Goal: Use online tool/utility: Utilize a website feature to perform a specific function

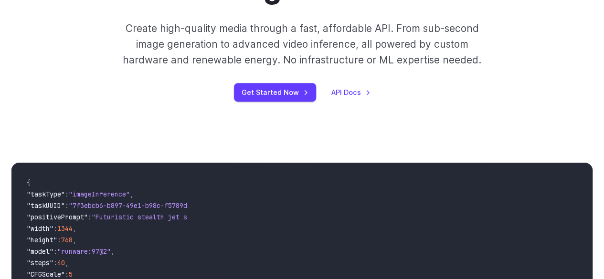
scroll to position [191, 0]
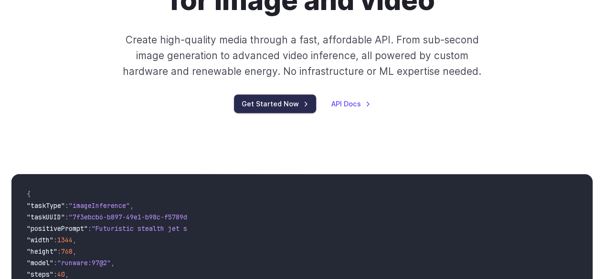
click at [290, 107] on link "Get Started Now" at bounding box center [275, 104] width 82 height 19
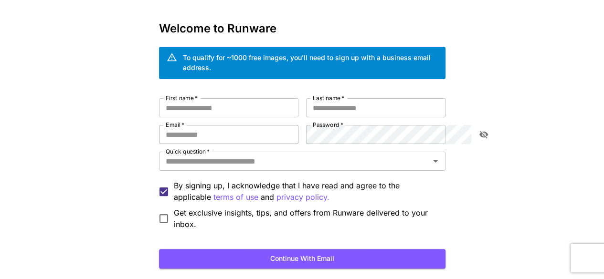
scroll to position [48, 0]
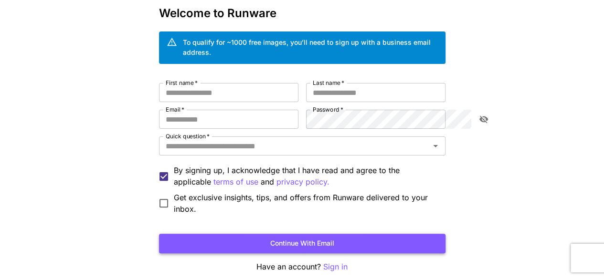
type input "**********"
click at [205, 234] on button "Continue with email" at bounding box center [302, 244] width 287 height 20
click at [211, 83] on input "First name   *" at bounding box center [228, 92] width 139 height 19
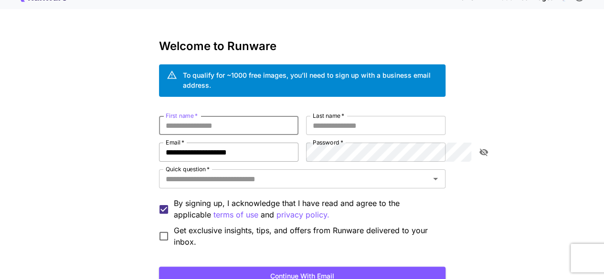
scroll to position [0, 0]
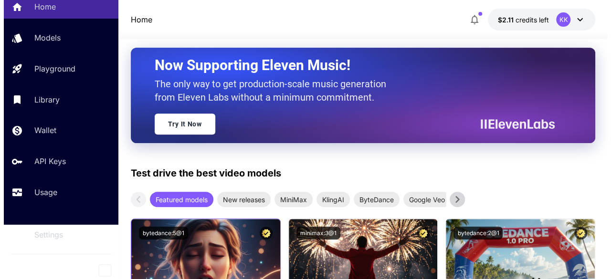
scroll to position [48, 0]
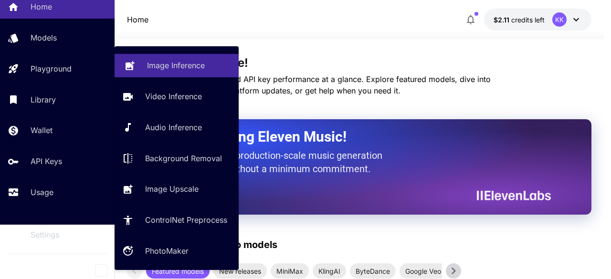
click at [207, 71] on div "Image Inference" at bounding box center [189, 65] width 84 height 11
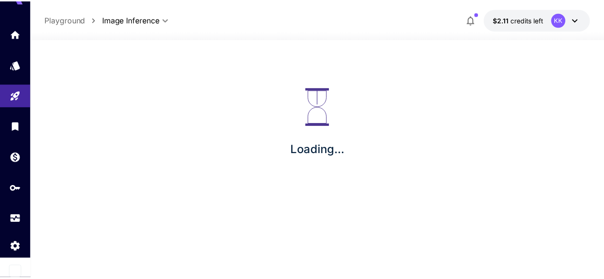
scroll to position [21, 0]
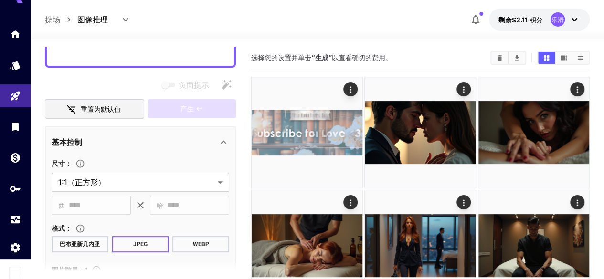
scroll to position [48, 0]
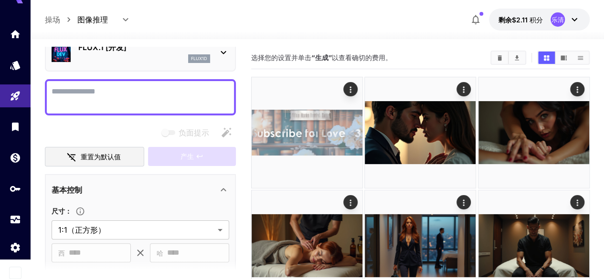
click at [179, 87] on textarea "负面提示" at bounding box center [141, 97] width 178 height 23
paste textarea "**********"
type textarea "**********"
click at [125, 94] on textarea "负面提示" at bounding box center [141, 97] width 178 height 23
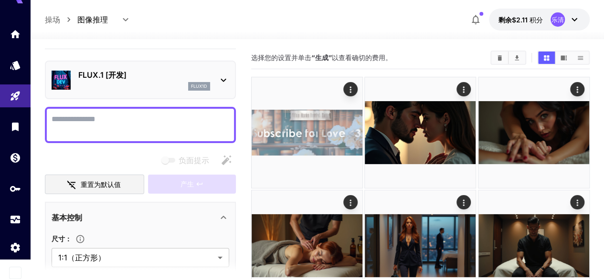
scroll to position [0, 0]
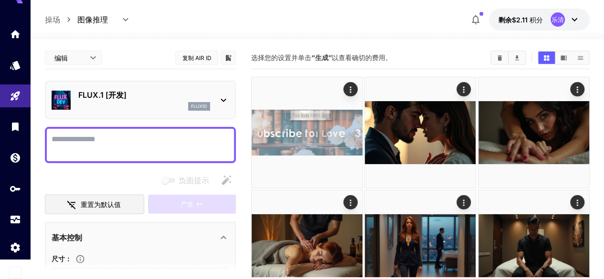
paste textarea "**********"
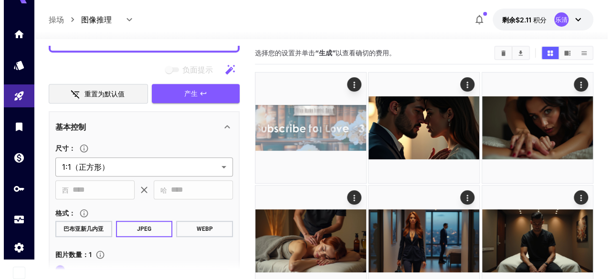
scroll to position [341, 0]
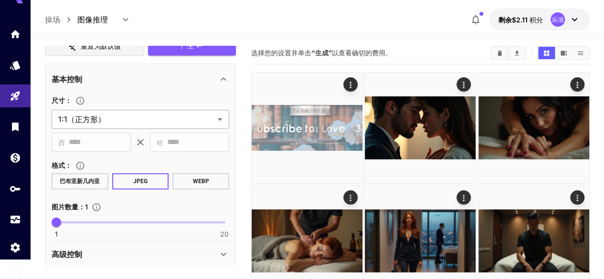
type textarea "**********"
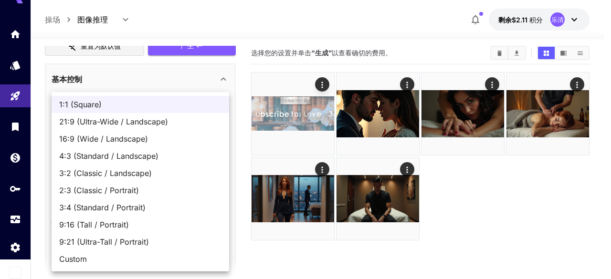
click at [173, 114] on body "**********" at bounding box center [305, 172] width 611 height 355
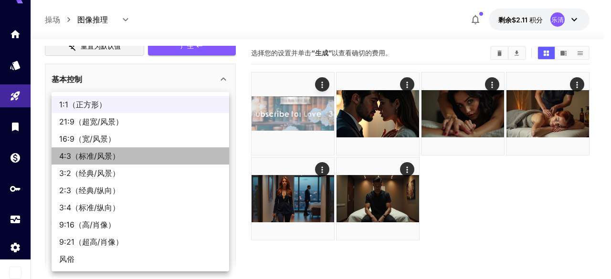
click at [140, 151] on span "4:3（标准/风景）" at bounding box center [140, 155] width 162 height 11
type input "**********"
type input "****"
type input "***"
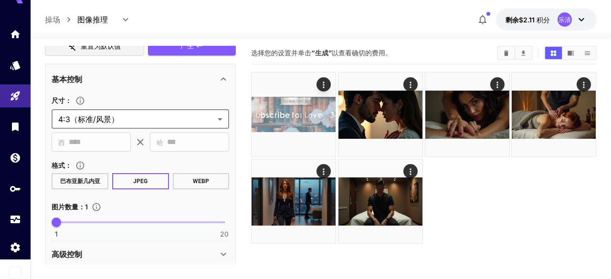
click at [153, 117] on body "**********" at bounding box center [305, 172] width 611 height 355
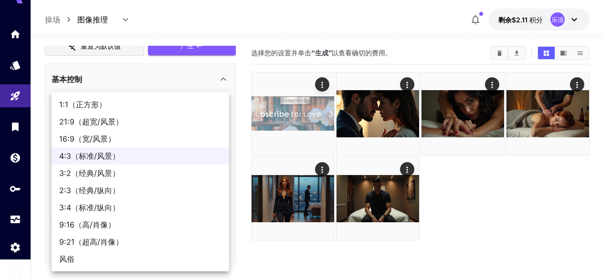
click at [225, 82] on div at bounding box center [305, 139] width 611 height 279
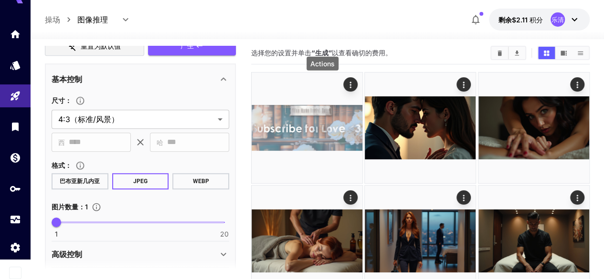
click at [346, 84] on icon "行动" at bounding box center [351, 85] width 10 height 10
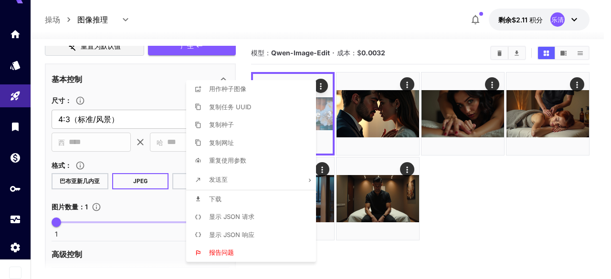
click at [408, 82] on div at bounding box center [305, 139] width 611 height 279
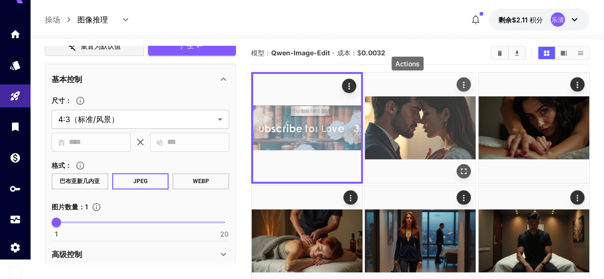
click at [460, 86] on icon "行动" at bounding box center [465, 85] width 10 height 10
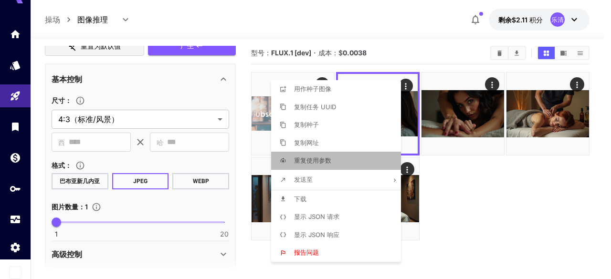
click at [339, 159] on li "重复使用参数" at bounding box center [339, 161] width 136 height 18
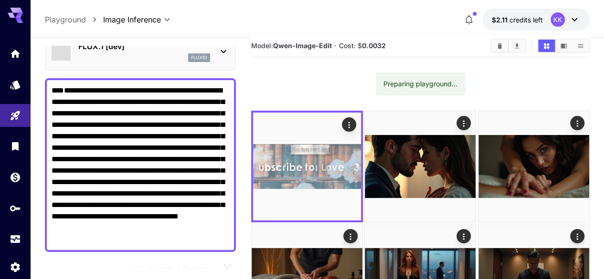
scroll to position [75, 0]
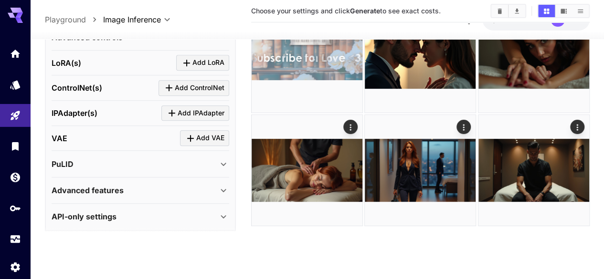
scroll to position [481, 0]
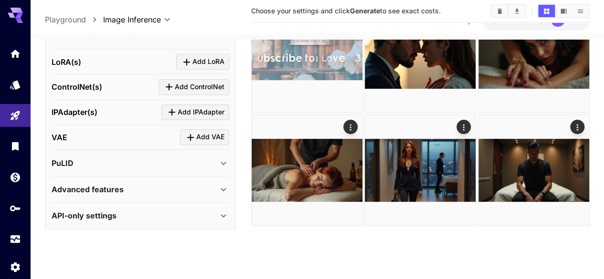
click at [208, 160] on div "PuLID" at bounding box center [135, 162] width 166 height 11
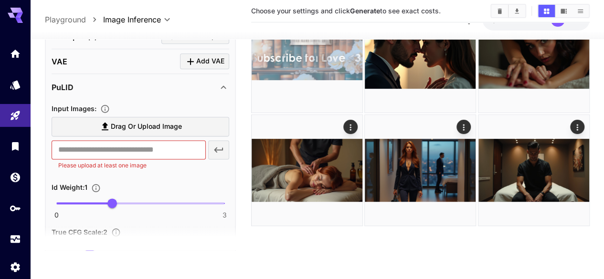
click at [217, 84] on div "PuLID" at bounding box center [135, 86] width 166 height 11
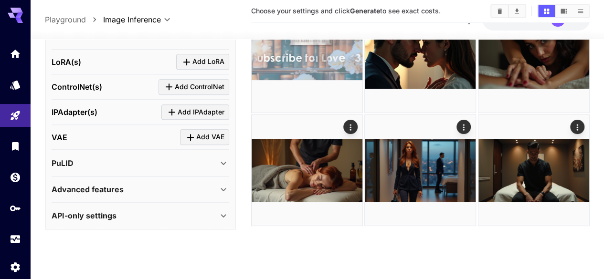
click at [218, 187] on icon at bounding box center [223, 189] width 11 height 11
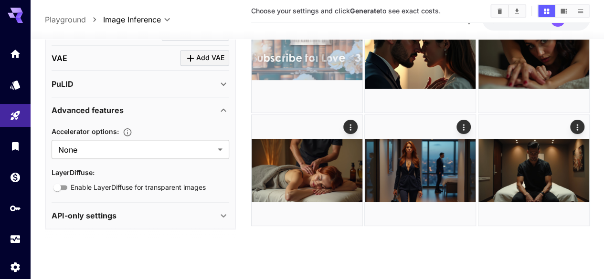
click at [222, 101] on div "Advanced features" at bounding box center [141, 110] width 178 height 23
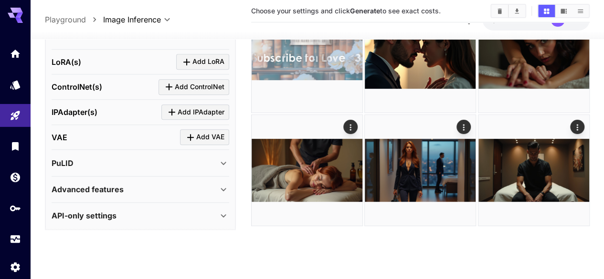
click at [224, 214] on icon at bounding box center [223, 215] width 5 height 3
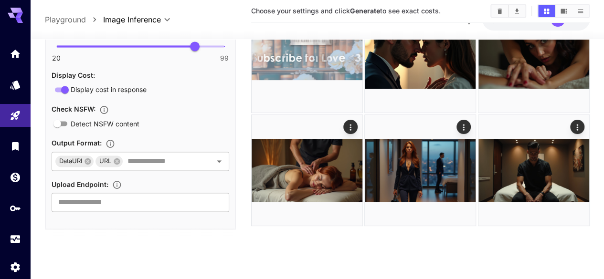
scroll to position [496, 0]
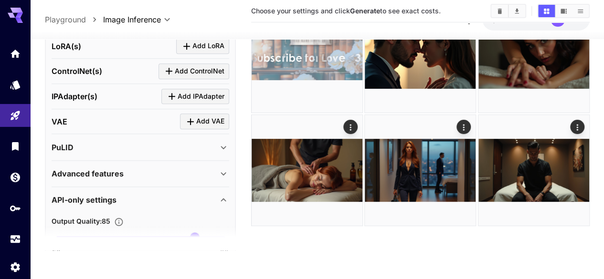
click at [224, 190] on div "API-only settings" at bounding box center [141, 200] width 178 height 23
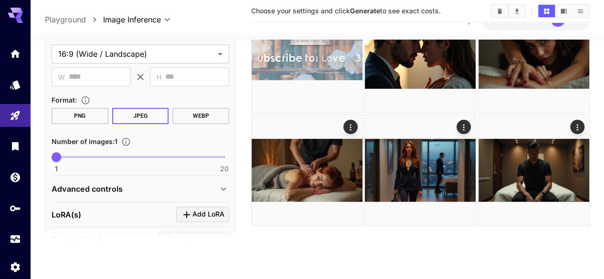
scroll to position [342, 0]
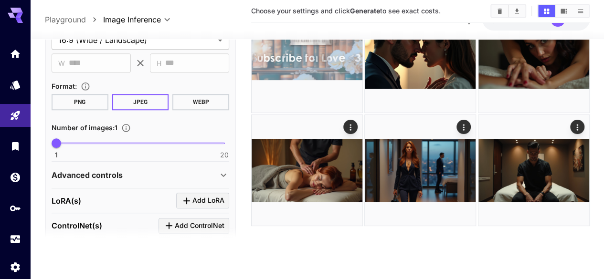
click at [222, 178] on icon at bounding box center [223, 174] width 11 height 11
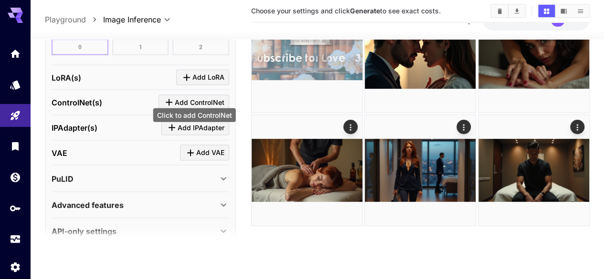
scroll to position [953, 0]
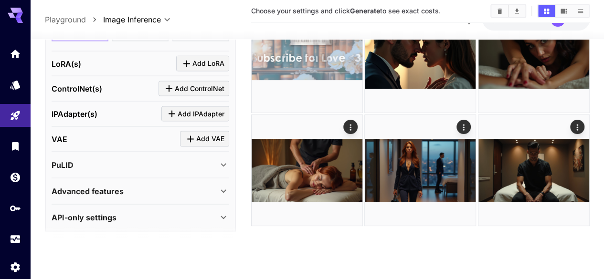
click at [222, 159] on icon at bounding box center [223, 164] width 11 height 11
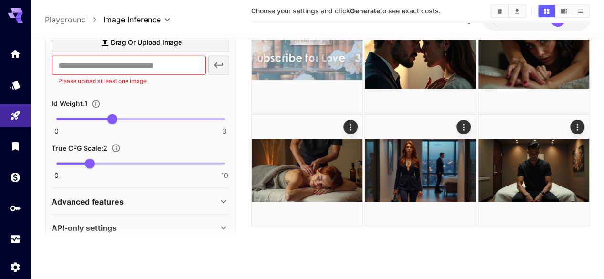
scroll to position [1125, 0]
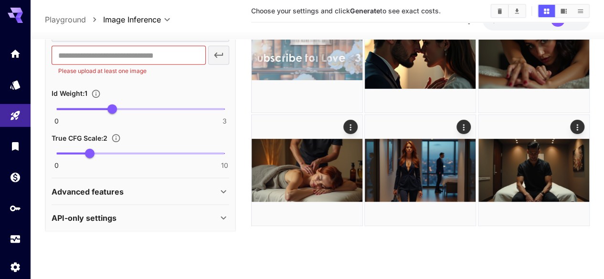
click at [219, 186] on icon at bounding box center [223, 191] width 11 height 11
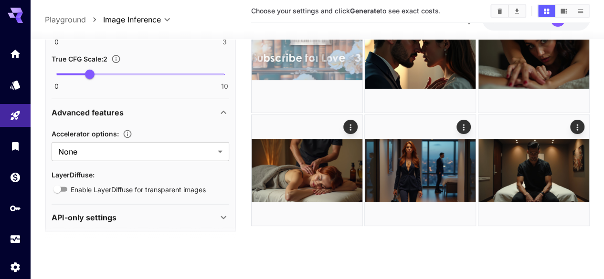
click at [215, 214] on div "API-only settings" at bounding box center [135, 217] width 166 height 11
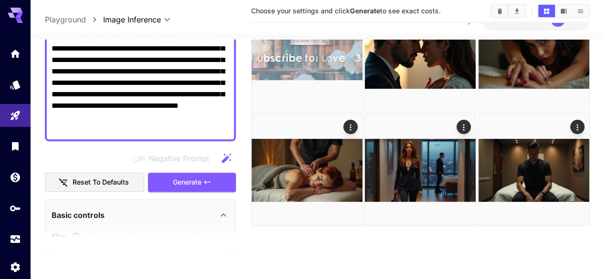
scroll to position [169, 0]
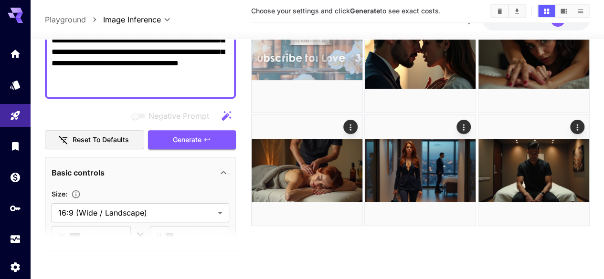
click at [202, 87] on textarea "**********" at bounding box center [141, 11] width 178 height 161
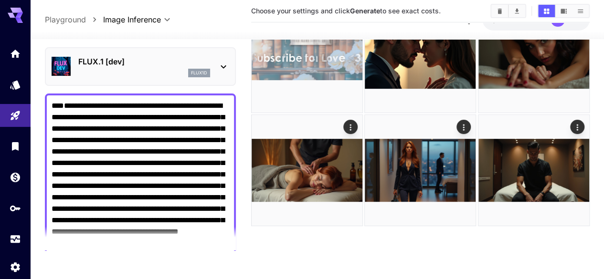
scroll to position [0, 0]
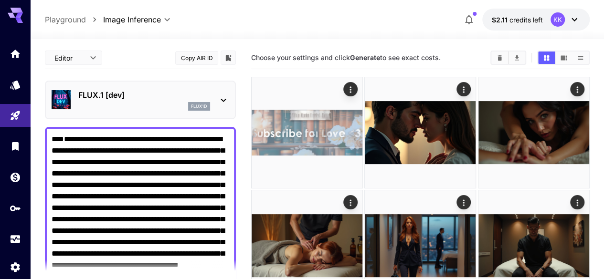
drag, startPoint x: 216, startPoint y: 86, endPoint x: 15, endPoint y: 35, distance: 207.4
click at [15, 35] on div "**********" at bounding box center [302, 177] width 604 height 355
paste textarea "**********"
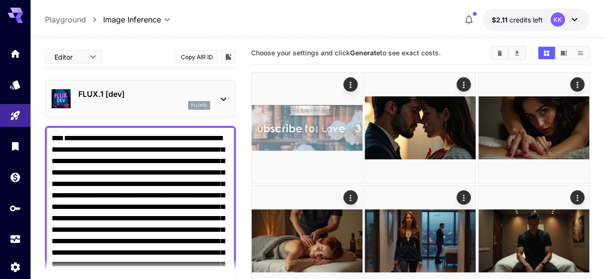
click at [96, 54] on body "**********" at bounding box center [302, 172] width 604 height 355
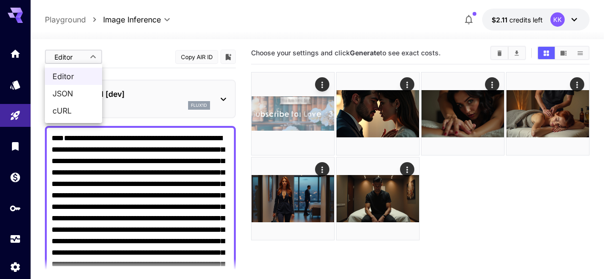
click at [96, 54] on div at bounding box center [305, 139] width 611 height 279
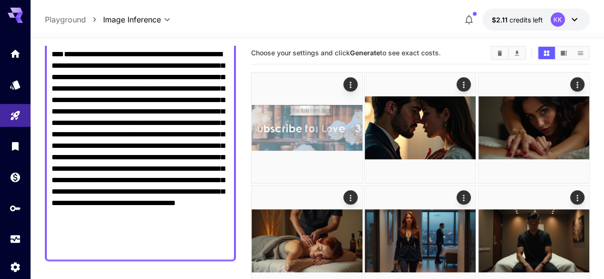
scroll to position [143, 0]
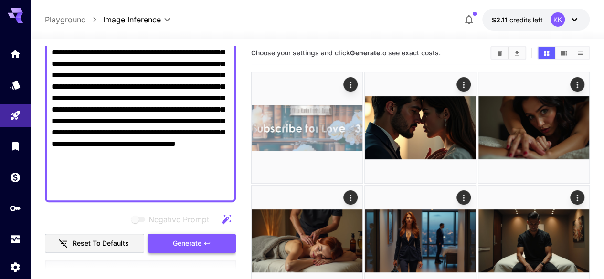
click at [205, 242] on icon "button" at bounding box center [208, 244] width 8 height 8
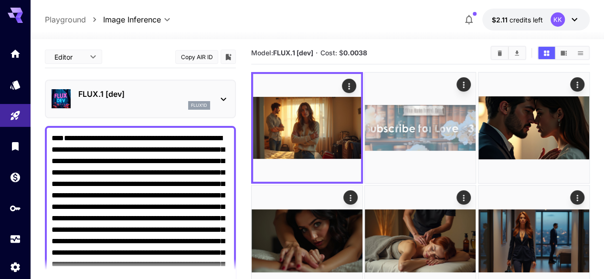
scroll to position [0, 0]
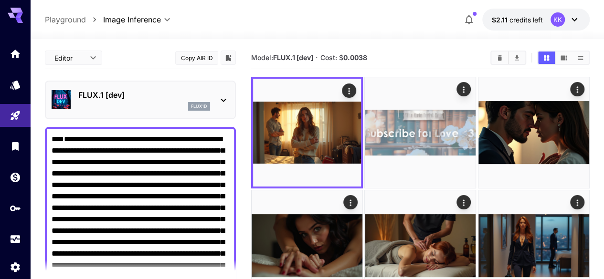
drag, startPoint x: 199, startPoint y: 193, endPoint x: 16, endPoint y: -16, distance: 278.3
click at [16, 0] on html "**********" at bounding box center [302, 222] width 604 height 444
paste textarea "**********"
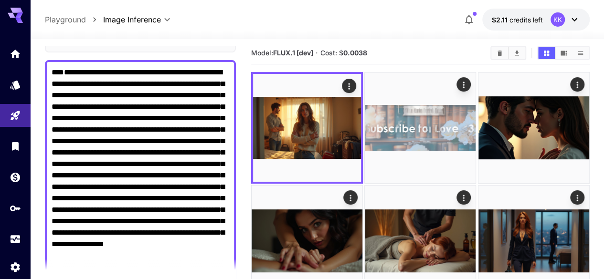
scroll to position [305, 0]
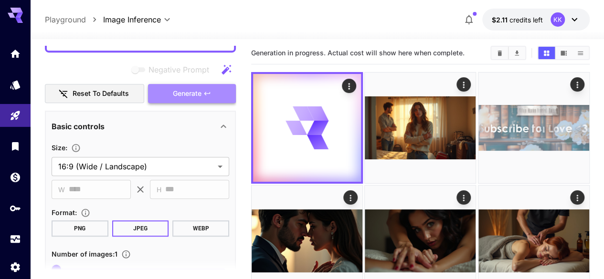
click at [194, 87] on button "Generate" at bounding box center [192, 94] width 88 height 20
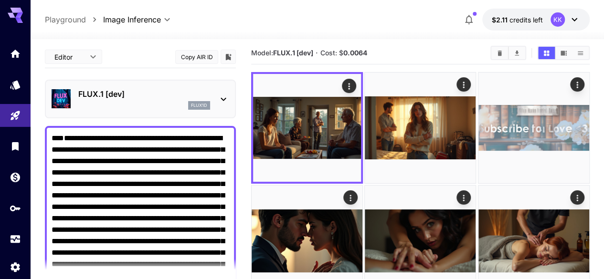
scroll to position [0, 0]
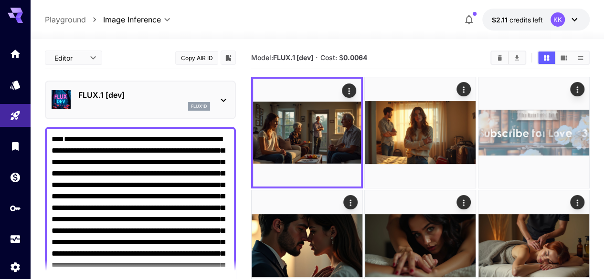
drag, startPoint x: 138, startPoint y: 132, endPoint x: 0, endPoint y: -42, distance: 221.7
click at [0, 0] on html "**********" at bounding box center [302, 222] width 604 height 444
paste textarea
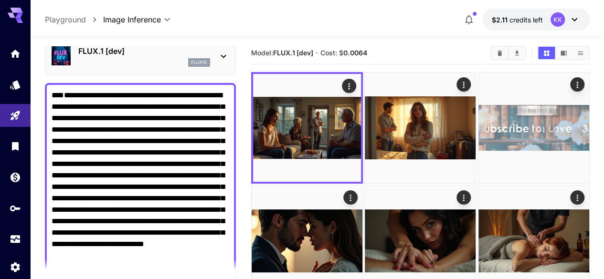
scroll to position [75, 0]
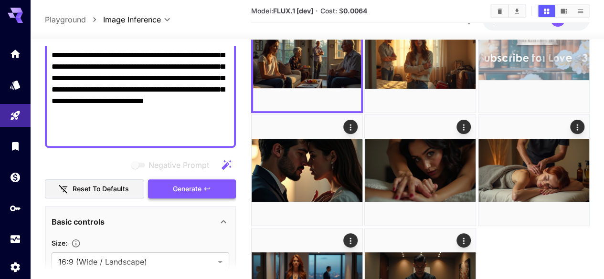
click at [202, 180] on button "Generate" at bounding box center [192, 190] width 88 height 20
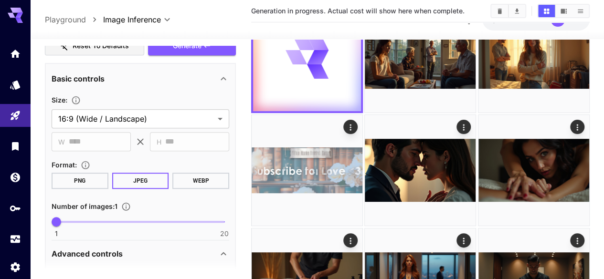
scroll to position [377, 0]
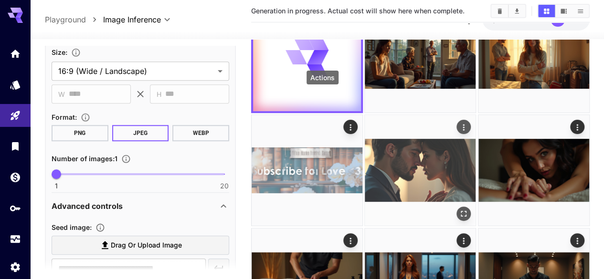
click at [463, 124] on icon "Actions" at bounding box center [463, 127] width 1 height 6
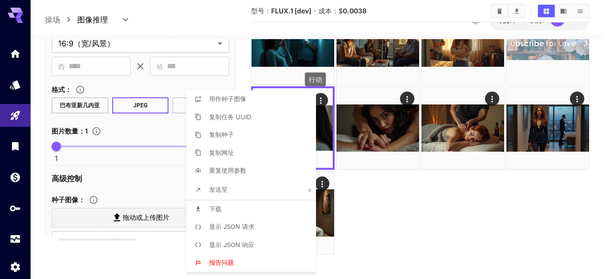
click at [454, 222] on div at bounding box center [305, 139] width 611 height 279
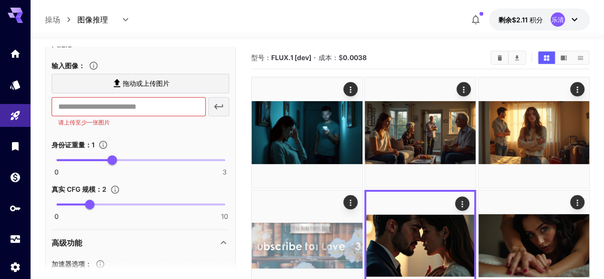
scroll to position [1094, 0]
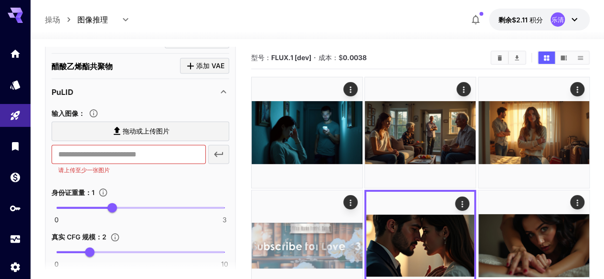
click at [224, 86] on icon at bounding box center [223, 91] width 11 height 11
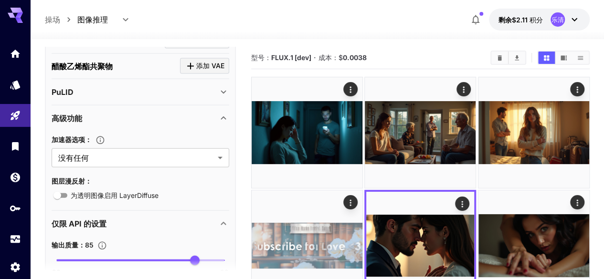
click at [224, 86] on icon at bounding box center [223, 91] width 11 height 11
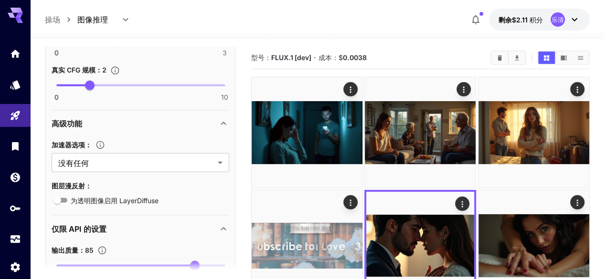
scroll to position [1254, 0]
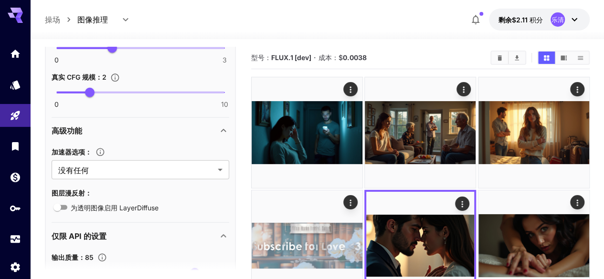
click at [225, 231] on icon at bounding box center [223, 236] width 11 height 11
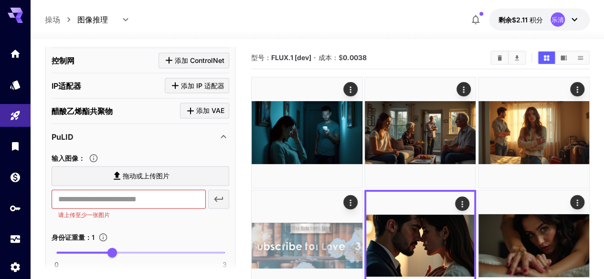
scroll to position [1047, 0]
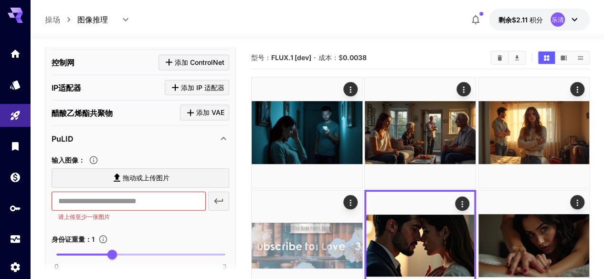
click at [224, 135] on icon at bounding box center [223, 138] width 11 height 11
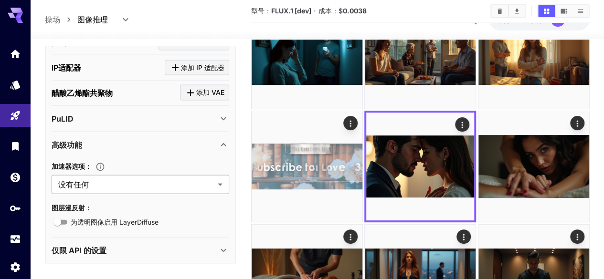
scroll to position [1067, 0]
click at [223, 139] on icon at bounding box center [223, 144] width 11 height 11
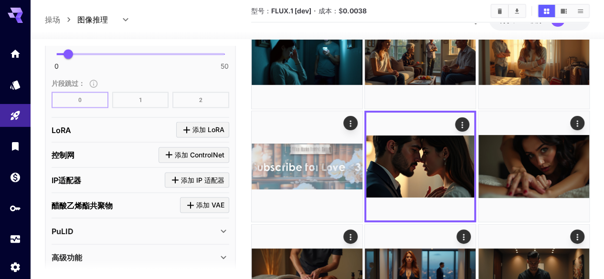
scroll to position [940, 0]
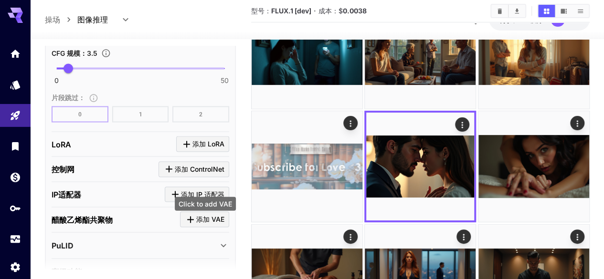
click at [198, 215] on font "添加 VAE" at bounding box center [210, 219] width 28 height 8
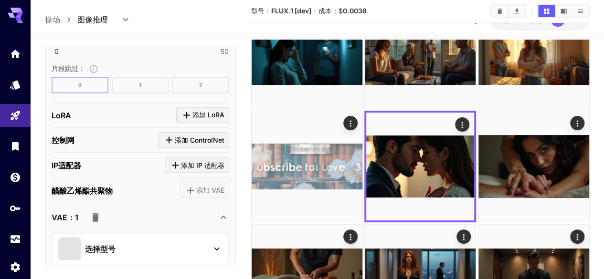
scroll to position [1035, 0]
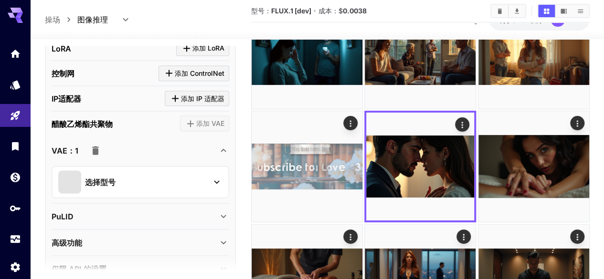
click at [94, 147] on icon "button" at bounding box center [95, 151] width 7 height 9
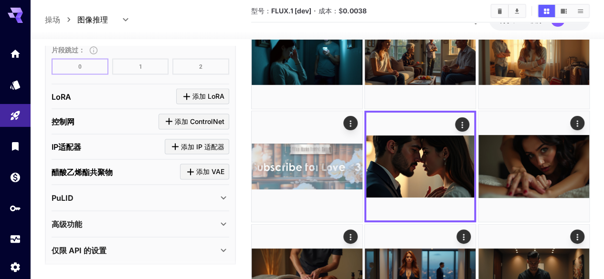
click at [203, 142] on font "添加 IP 适配器" at bounding box center [202, 146] width 43 height 8
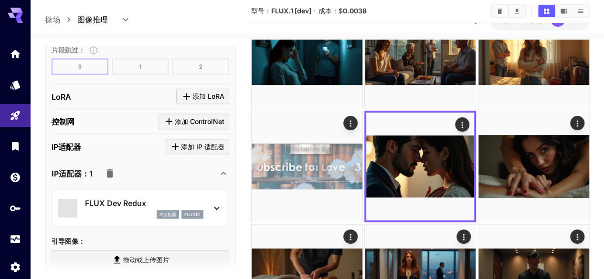
click at [114, 168] on icon "button" at bounding box center [109, 173] width 11 height 11
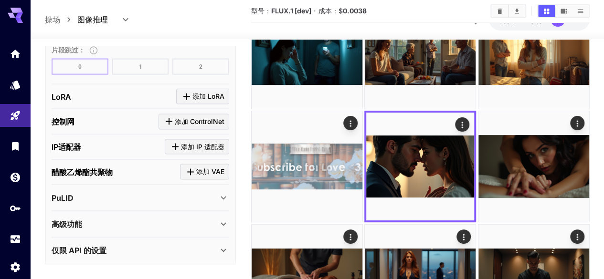
click at [196, 117] on font "添加 ControlNet" at bounding box center [200, 121] width 50 height 8
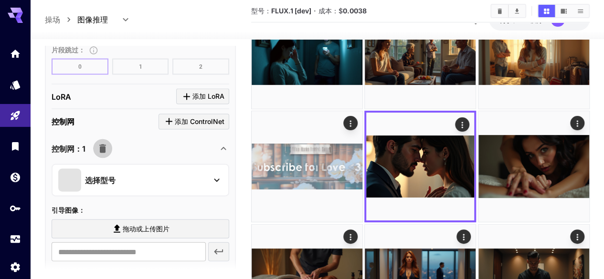
click at [104, 144] on icon "button" at bounding box center [102, 148] width 7 height 9
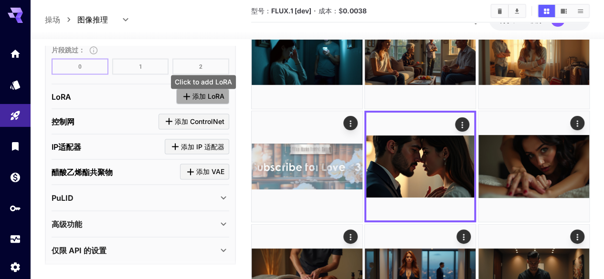
click at [197, 92] on font "添加 LoRA" at bounding box center [209, 96] width 32 height 8
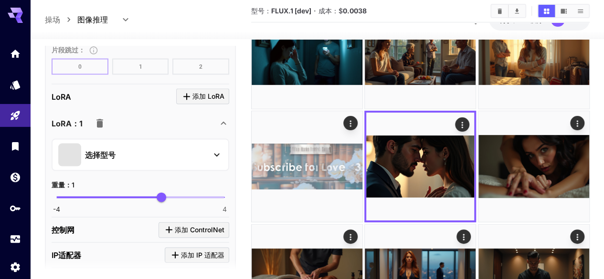
click at [96, 119] on icon "button" at bounding box center [99, 123] width 7 height 9
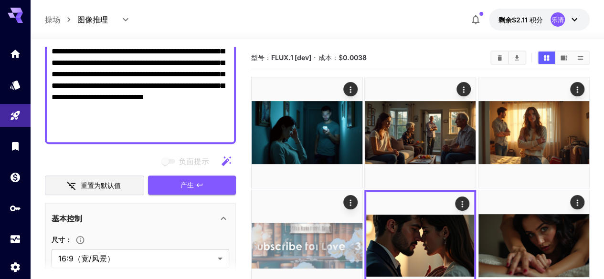
scroll to position [0, 0]
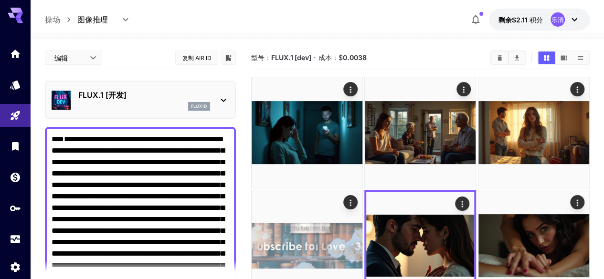
drag, startPoint x: 149, startPoint y: 129, endPoint x: 20, endPoint y: -42, distance: 214.2
click at [20, 0] on html "**********" at bounding box center [302, 222] width 604 height 444
paste textarea "**********"
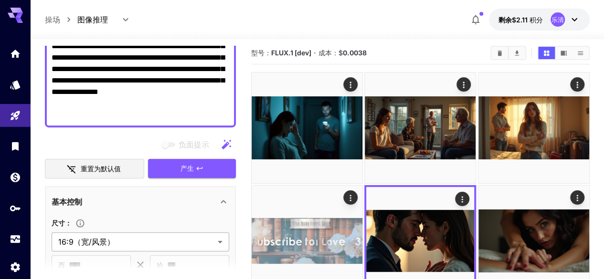
scroll to position [282, 0]
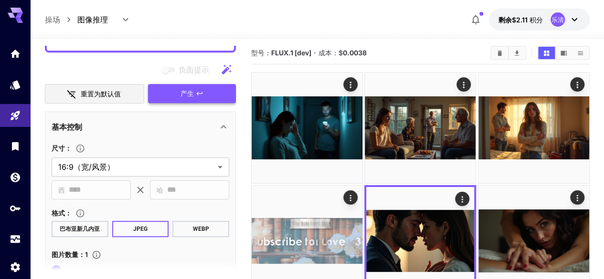
click at [171, 96] on button "产生" at bounding box center [192, 94] width 88 height 20
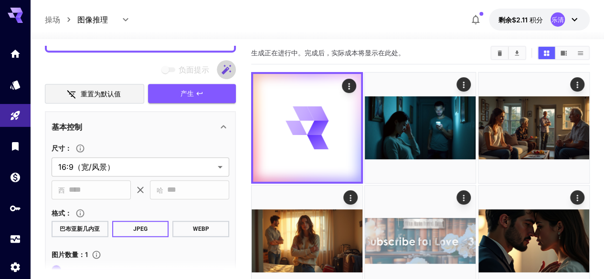
click at [234, 68] on button "button" at bounding box center [226, 69] width 19 height 19
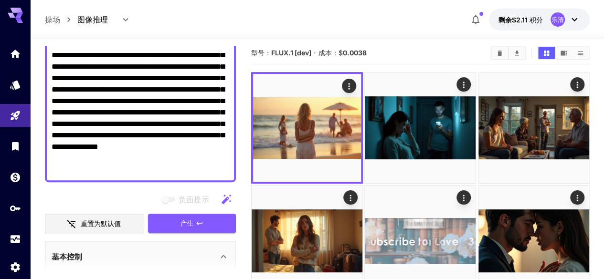
scroll to position [0, 0]
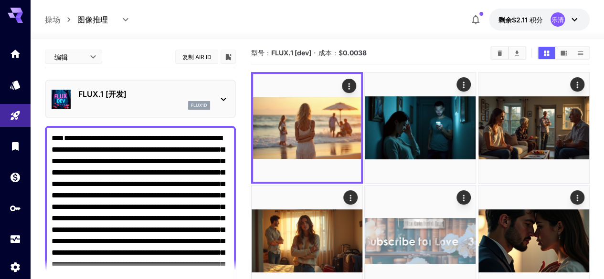
drag, startPoint x: 200, startPoint y: 134, endPoint x: 26, endPoint y: 14, distance: 211.5
click at [26, 14] on div "**********" at bounding box center [302, 273] width 604 height 557
paste textarea "**********"
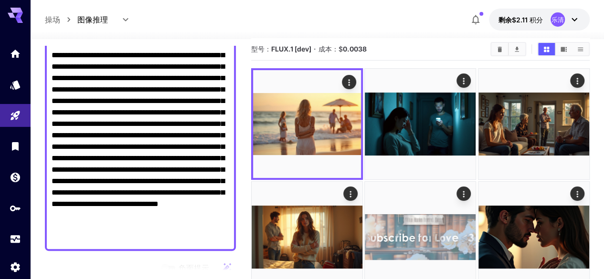
scroll to position [150, 0]
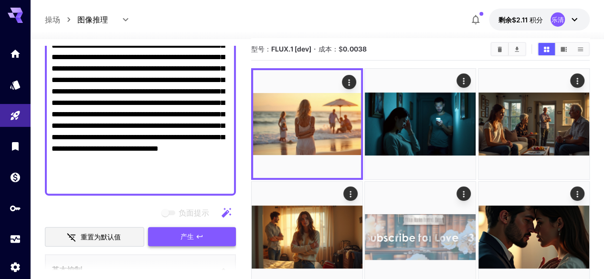
type textarea "**********"
click at [181, 243] on button "产生" at bounding box center [192, 237] width 88 height 20
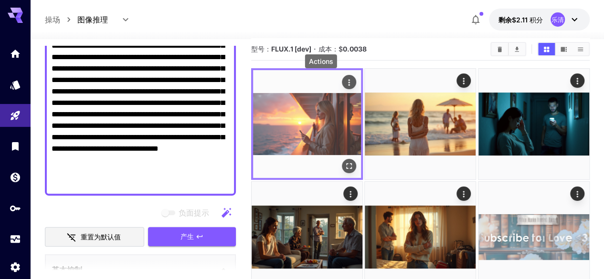
click at [344, 81] on icon "行动" at bounding box center [349, 83] width 10 height 10
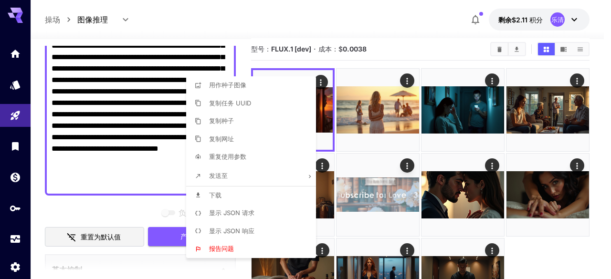
click at [495, 250] on div at bounding box center [305, 139] width 611 height 279
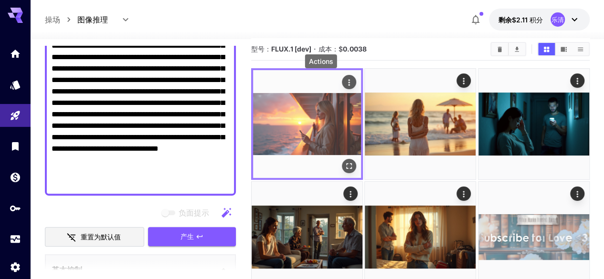
click at [344, 82] on icon "行动" at bounding box center [349, 83] width 10 height 10
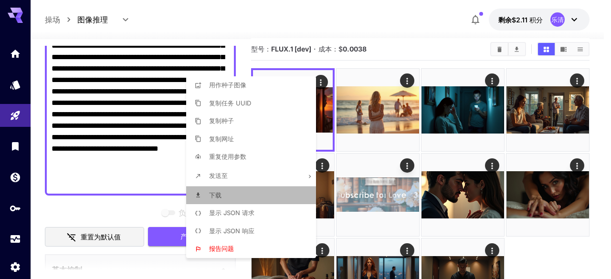
click at [269, 202] on li "下载" at bounding box center [254, 196] width 136 height 18
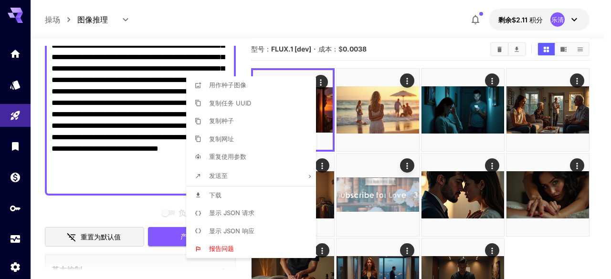
click at [405, 75] on div at bounding box center [305, 139] width 611 height 279
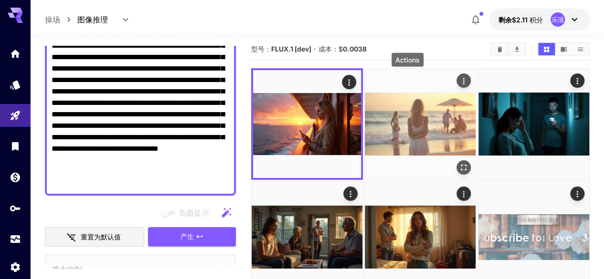
click at [460, 76] on icon "行动" at bounding box center [465, 81] width 10 height 10
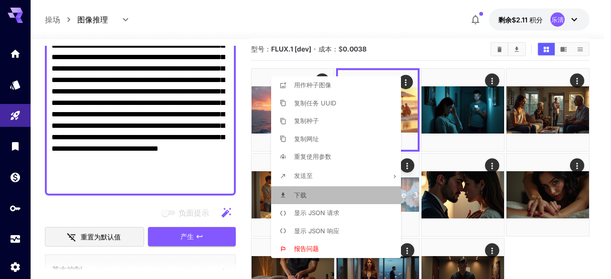
click at [331, 199] on li "下载" at bounding box center [339, 196] width 136 height 18
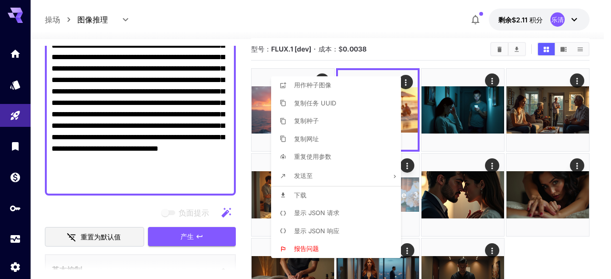
click at [491, 80] on div at bounding box center [305, 139] width 611 height 279
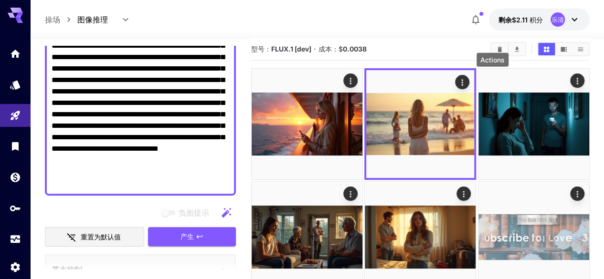
click at [573, 80] on icon "行动" at bounding box center [578, 81] width 10 height 10
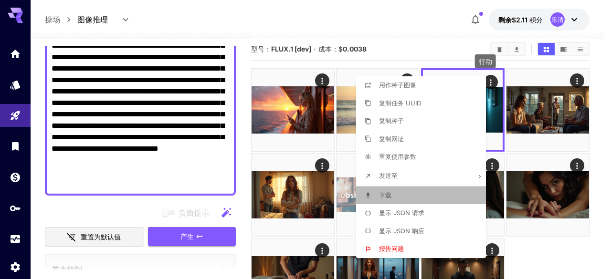
click at [418, 193] on li "下载" at bounding box center [424, 196] width 136 height 18
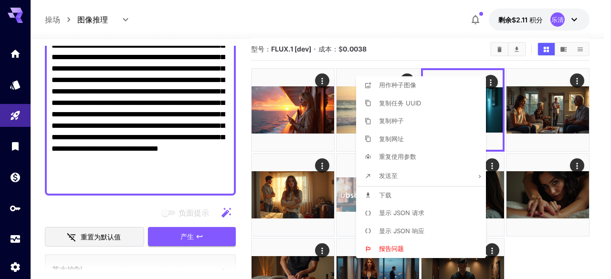
click at [574, 81] on div at bounding box center [305, 139] width 611 height 279
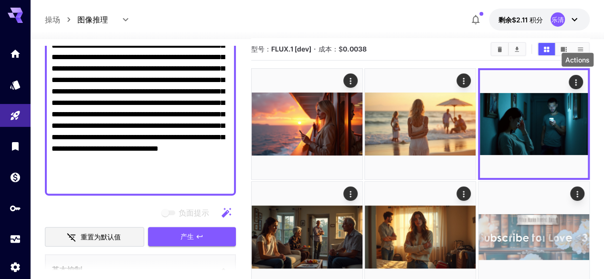
click at [355, 190] on icon "行动" at bounding box center [351, 195] width 10 height 10
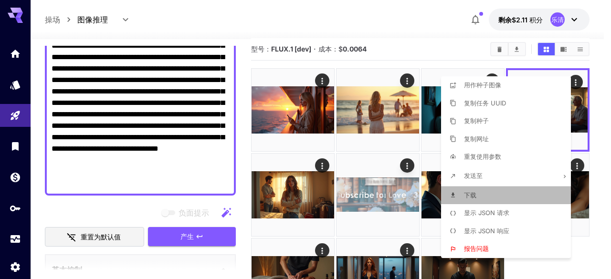
click at [507, 194] on li "下载" at bounding box center [509, 196] width 136 height 18
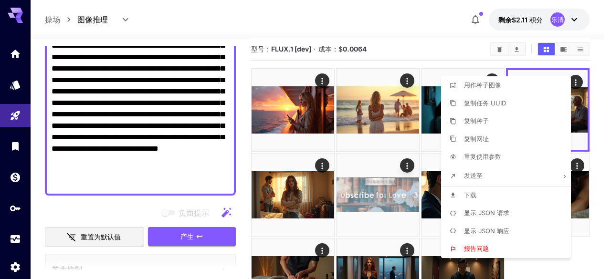
click at [318, 167] on div at bounding box center [305, 139] width 611 height 279
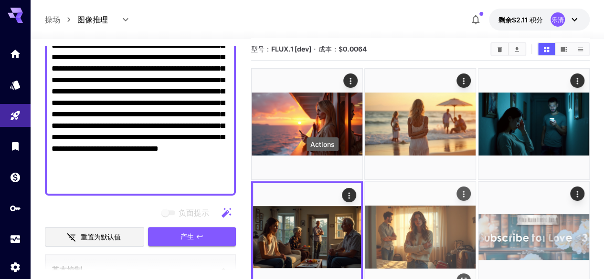
click at [460, 190] on icon "行动" at bounding box center [465, 195] width 10 height 10
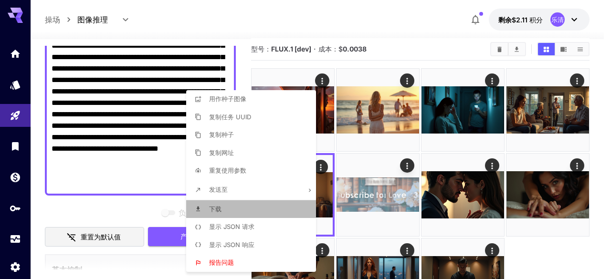
click at [292, 212] on li "下载" at bounding box center [254, 210] width 136 height 18
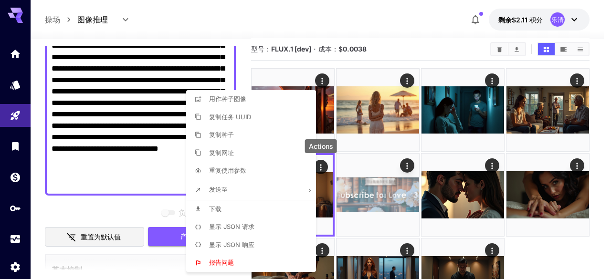
click at [418, 34] on div at bounding box center [305, 139] width 611 height 279
